Goal: Task Accomplishment & Management: Manage account settings

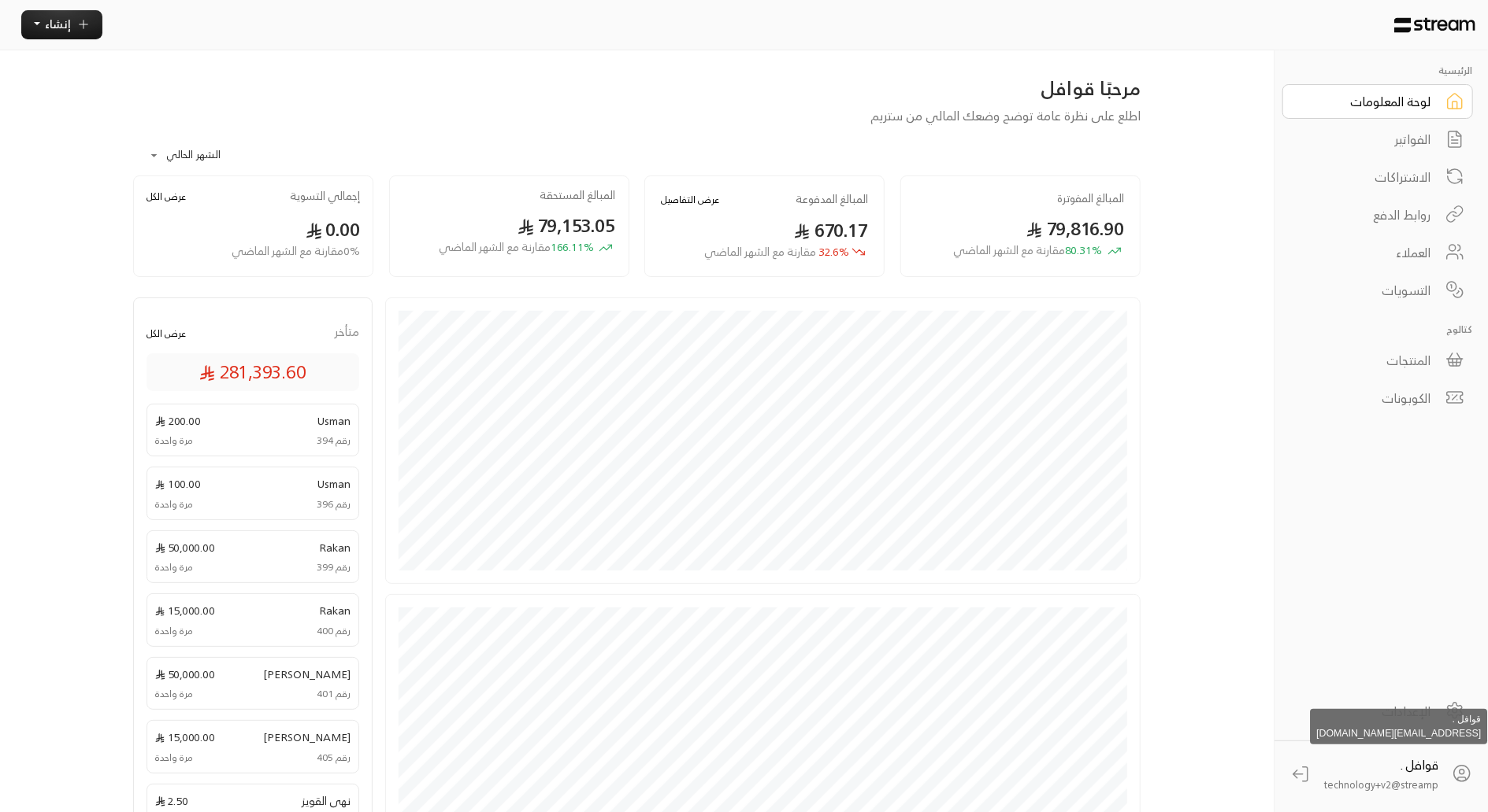
click at [1405, 779] on span "technology+v2@streamp..." at bounding box center [1377, 785] width 120 height 17
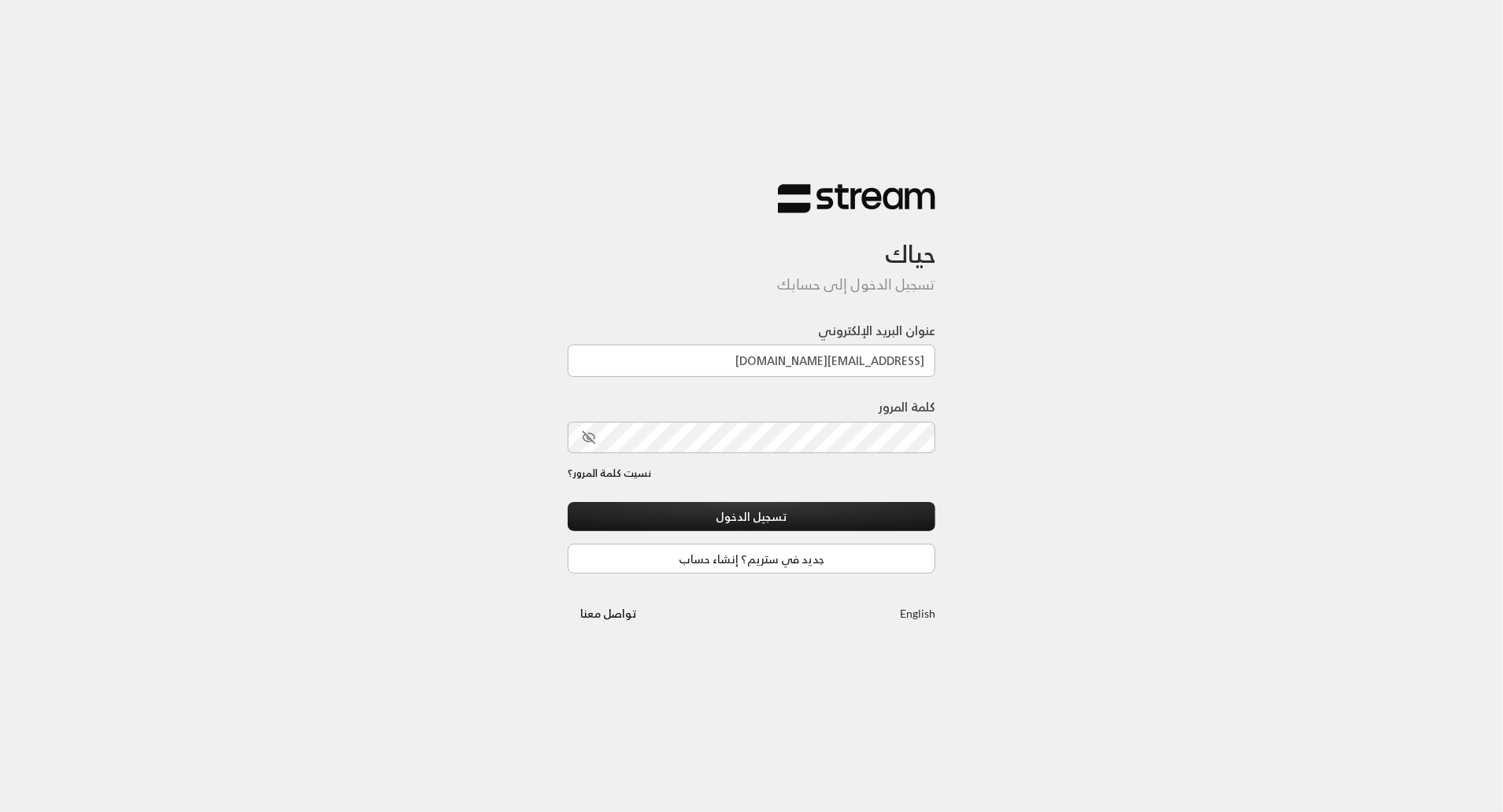
type input "[EMAIL_ADDRESS][DOMAIN_NAME]"
click at [1049, 434] on div "حياك تسجيل الدخول إلى حسابك عنوان البريد الإلكتروني [EMAIL_ADDRESS][DOMAIN_NAME…" at bounding box center [752, 406] width 1503 height 812
click at [596, 440] on button "toggle password visibility" at bounding box center [589, 437] width 27 height 27
click at [988, 499] on div "حياك تسجيل الدخول إلى حسابك عنوان البريد الإلكتروني [EMAIL_ADDRESS][DOMAIN_NAME…" at bounding box center [752, 406] width 1503 height 812
click at [874, 511] on button "تسجيل الدخول" at bounding box center [752, 516] width 368 height 29
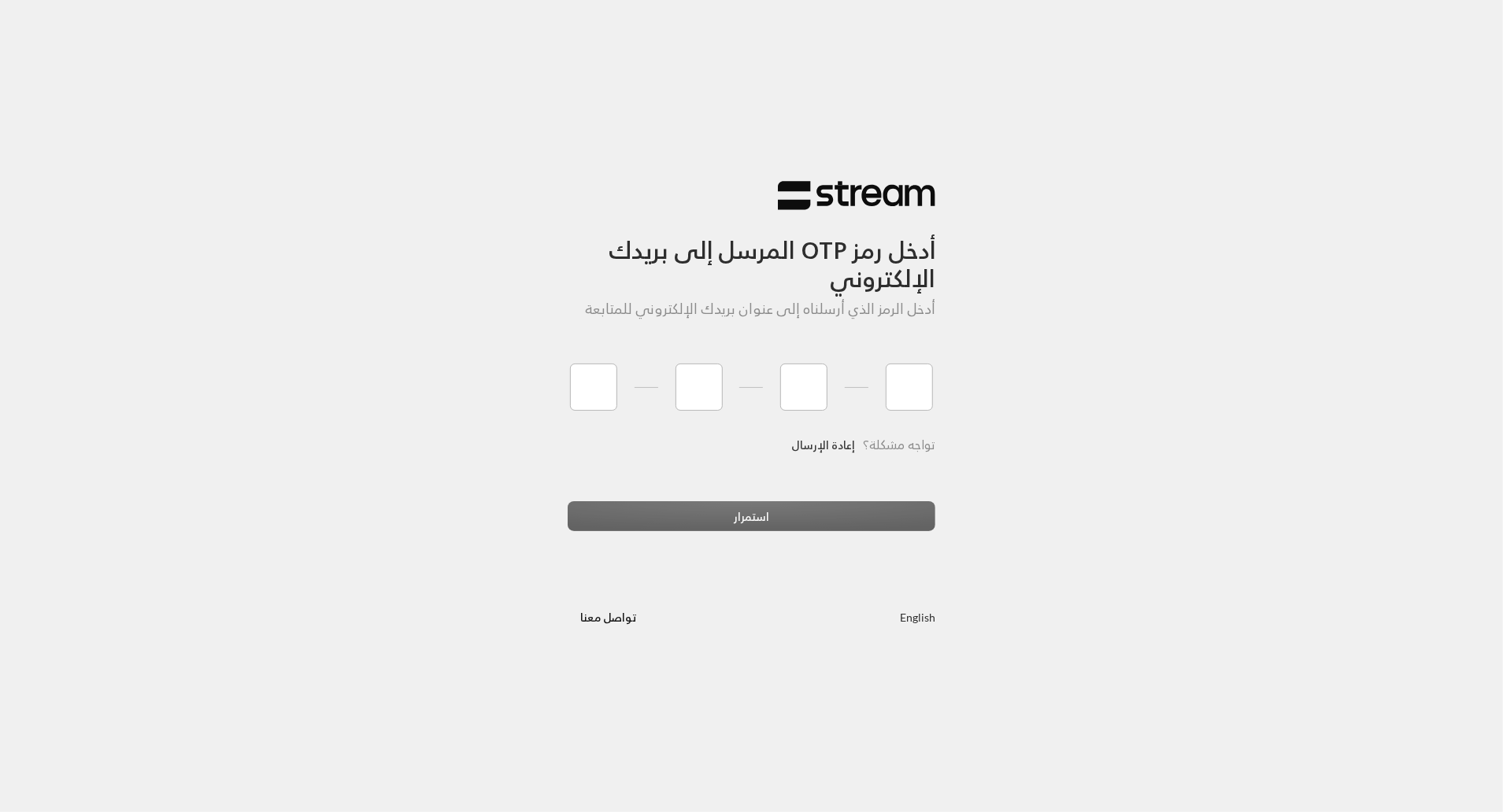
click at [811, 442] on link "إعادة الإرسال" at bounding box center [824, 445] width 64 height 33
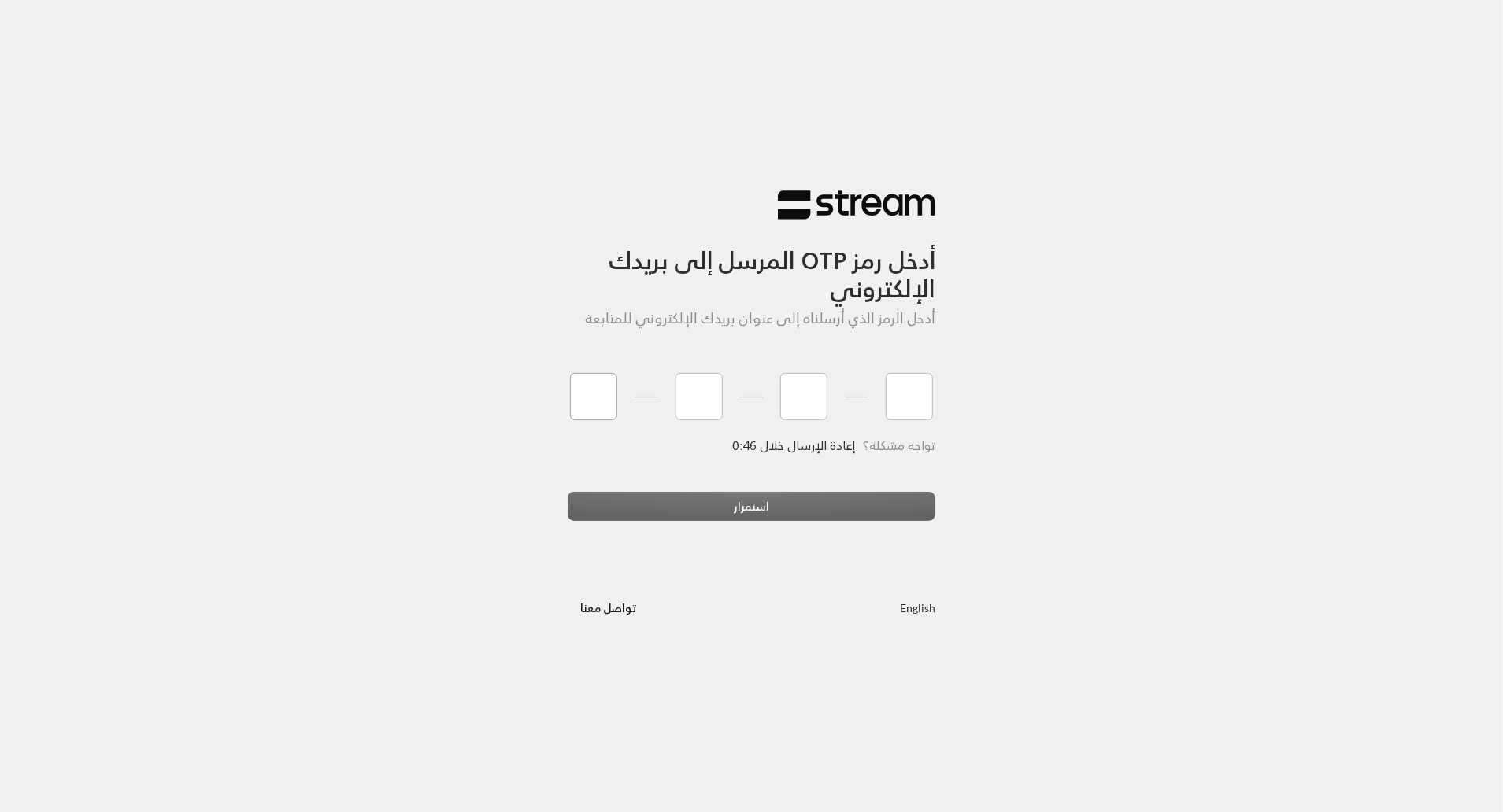
type input "9"
type input "7"
type input "9"
type input "2"
